Goal: Transaction & Acquisition: Purchase product/service

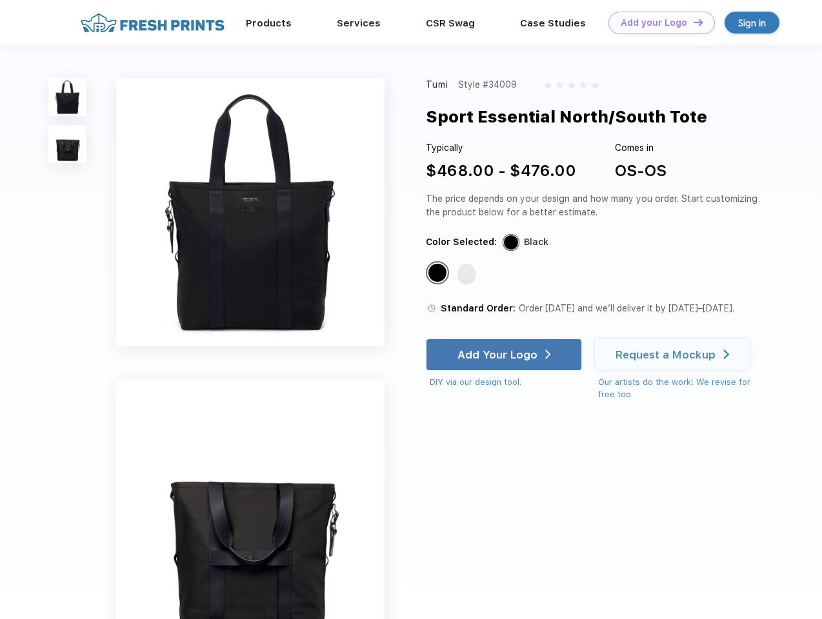
click at [657, 23] on link "Add your Logo Design Tool" at bounding box center [661, 23] width 106 height 23
click at [0, 0] on div "Design Tool" at bounding box center [0, 0] width 0 height 0
click at [692, 22] on link "Add your Logo Design Tool" at bounding box center [661, 23] width 106 height 23
click at [68, 97] on img at bounding box center [67, 97] width 38 height 38
click at [68, 145] on img at bounding box center [67, 144] width 38 height 38
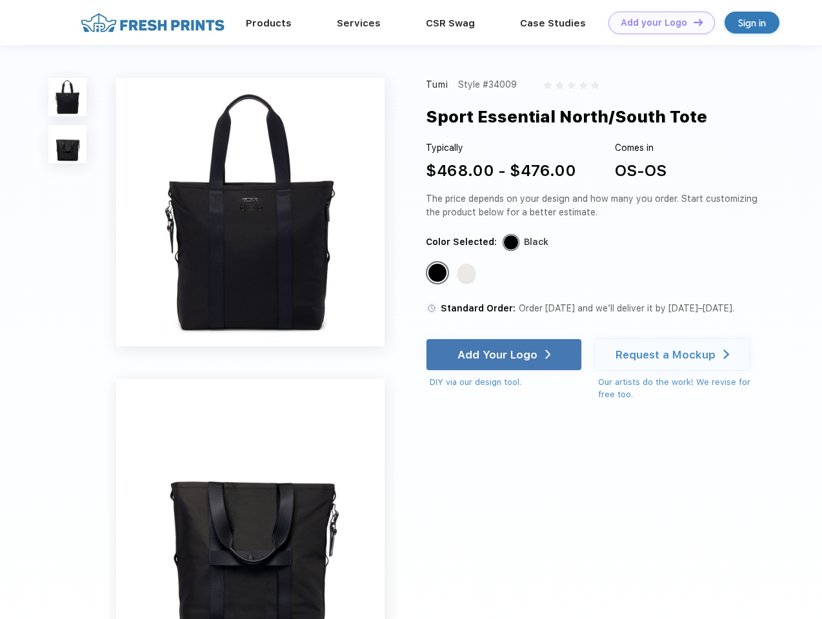
click at [439, 274] on div "Standard Color" at bounding box center [437, 273] width 18 height 18
click at [468, 274] on div "Standard Color" at bounding box center [466, 273] width 18 height 18
click at [505, 355] on div "Add Your Logo" at bounding box center [497, 354] width 80 height 13
click at [674, 355] on div "Request a Mockup" at bounding box center [666, 354] width 100 height 13
